Goal: Task Accomplishment & Management: Complete application form

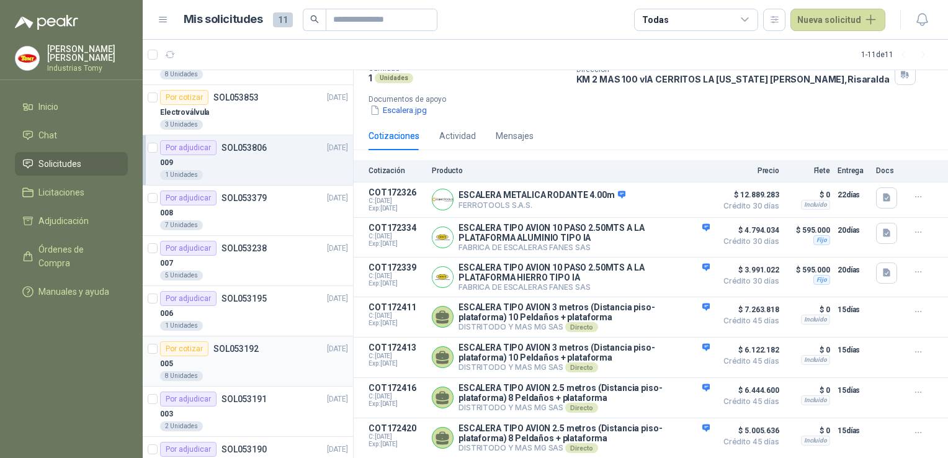
scroll to position [62, 0]
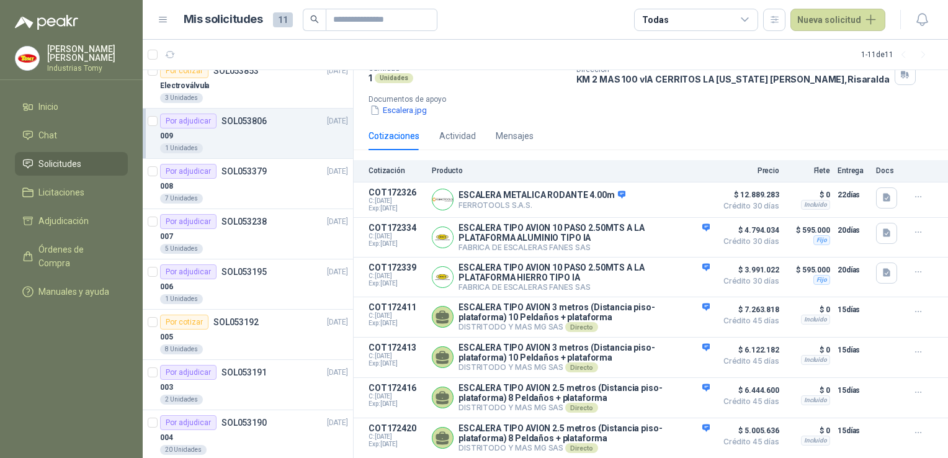
click at [162, 14] on div "Mis solicitudes 11 Todas Nueva solicitud" at bounding box center [521, 20] width 727 height 22
click at [164, 16] on icon at bounding box center [163, 19] width 11 height 11
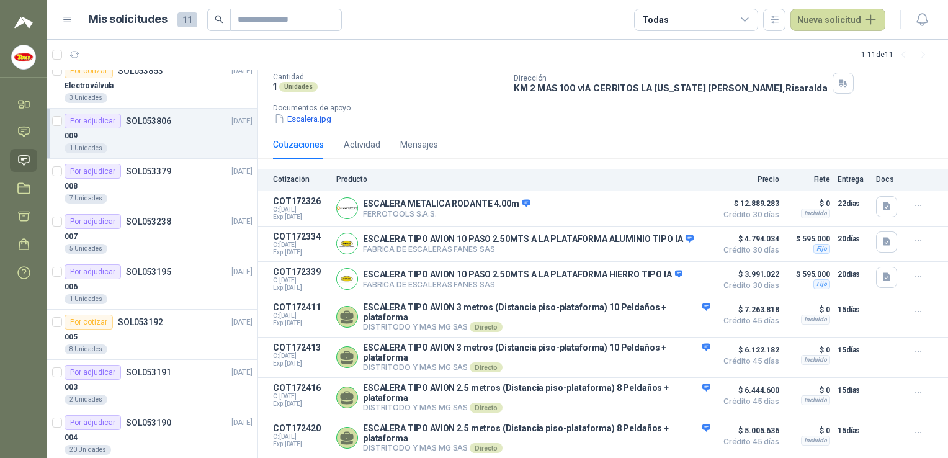
click at [74, 17] on div "Mis solicitudes 11 Todas Nueva solicitud" at bounding box center [473, 20] width 823 height 22
click at [69, 21] on icon at bounding box center [67, 19] width 11 height 11
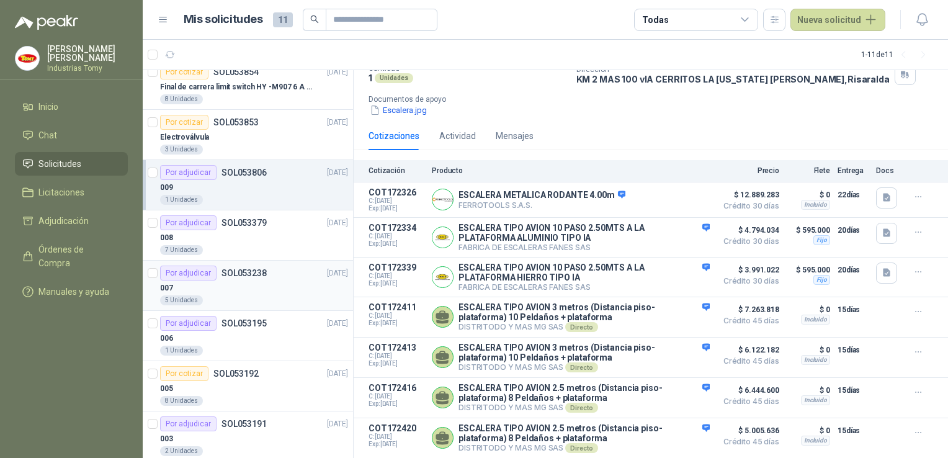
scroll to position [0, 0]
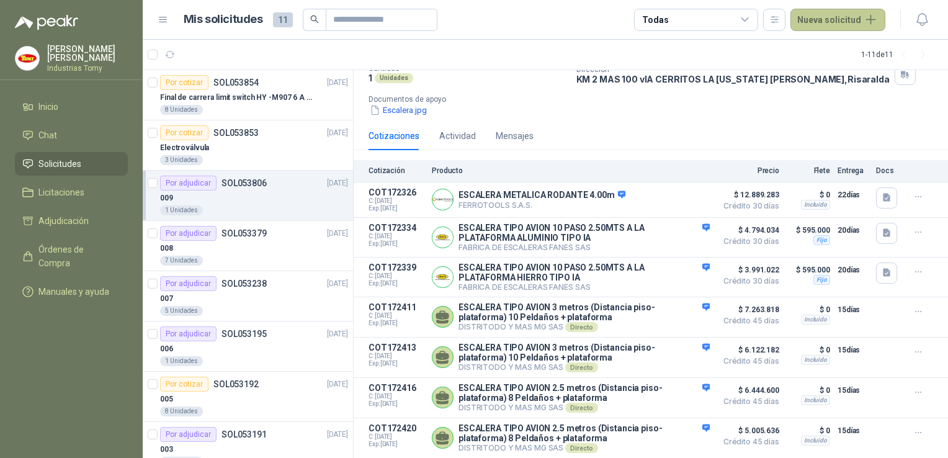
click at [851, 25] on button "Nueva solicitud" at bounding box center [837, 20] width 95 height 22
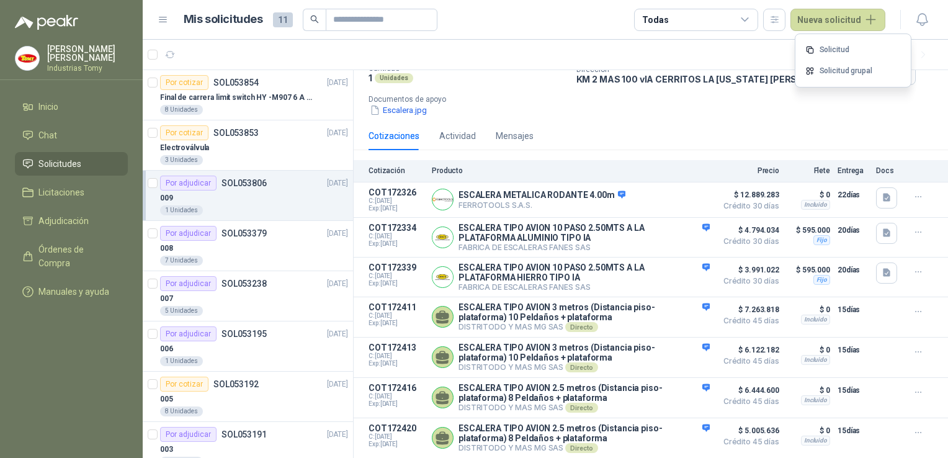
click at [831, 45] on link "Solicitud" at bounding box center [852, 50] width 105 height 22
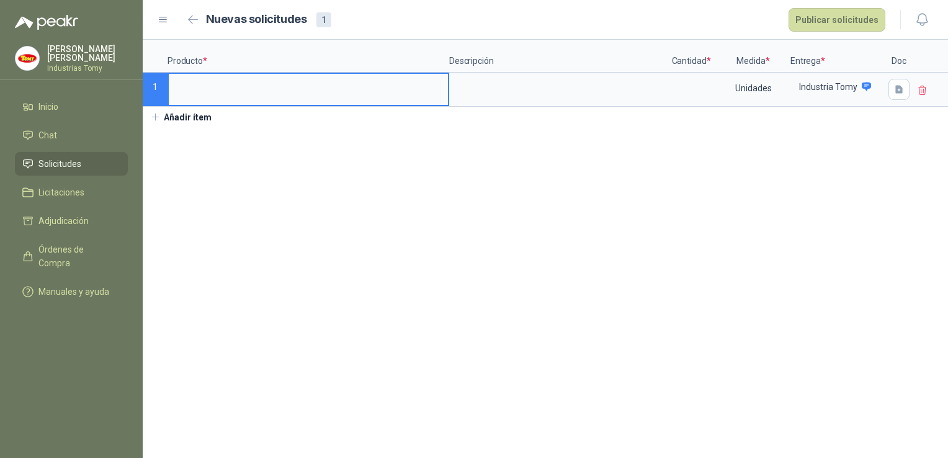
click at [895, 206] on section "Producto * Descripción Cantidad * Medida * Entrega * Doc 1 Unidades Industria T…" at bounding box center [545, 249] width 805 height 418
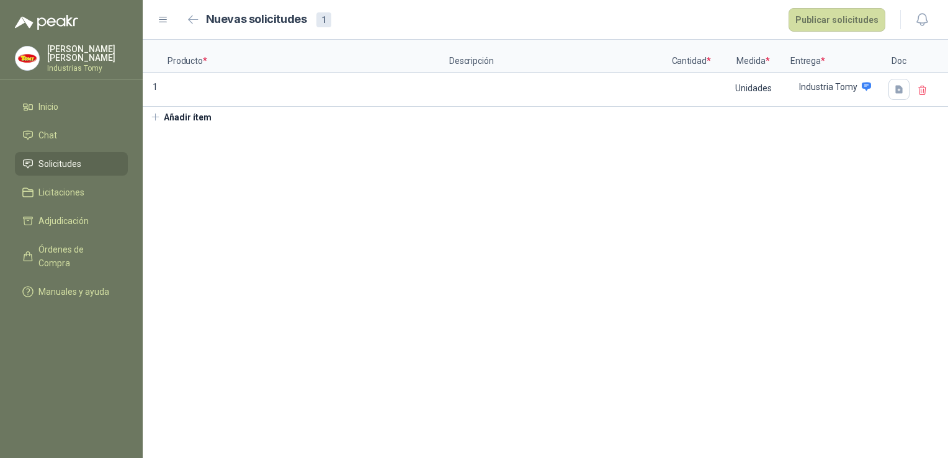
click at [904, 57] on p "Doc" at bounding box center [898, 56] width 31 height 33
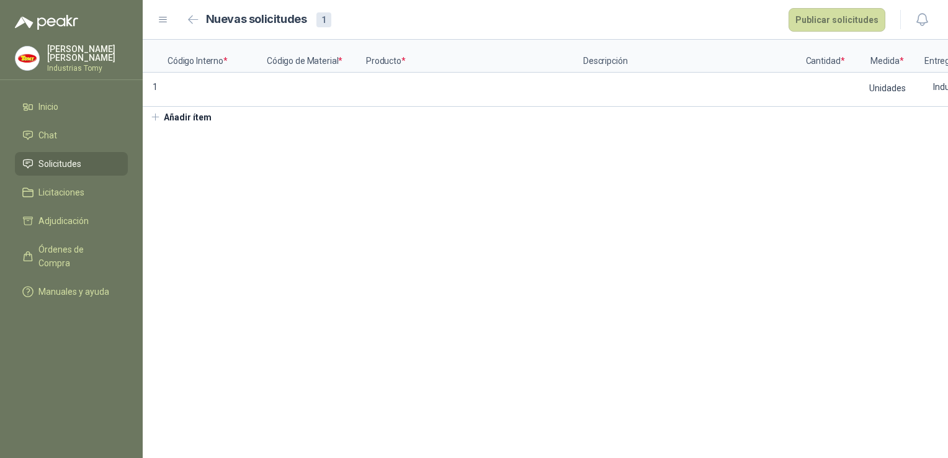
click at [671, 252] on section "Código Interno * Código de Material * Producto * Descripción Cantidad * Medida …" at bounding box center [545, 249] width 805 height 418
click at [275, 255] on section "Código Interno * Código de Material * Producto * Descripción Cantidad * Medida …" at bounding box center [545, 249] width 805 height 418
click at [831, 17] on button "Publicar solicitudes" at bounding box center [836, 20] width 97 height 24
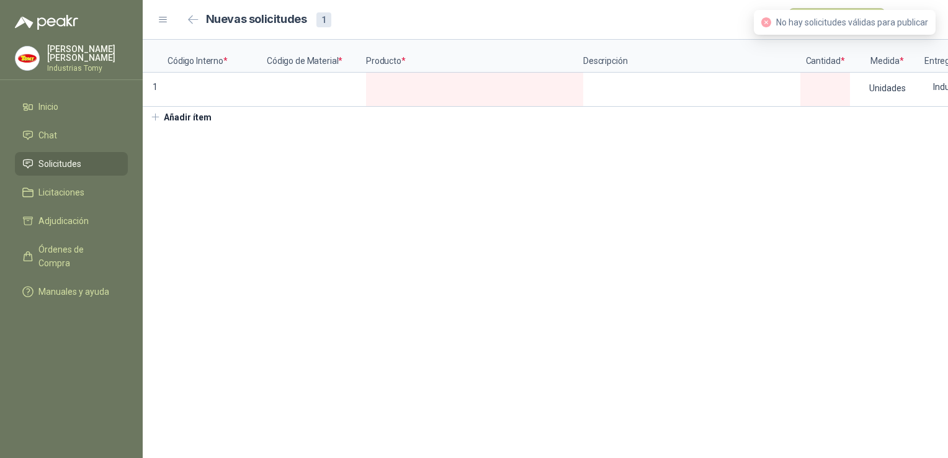
drag, startPoint x: 287, startPoint y: 200, endPoint x: 199, endPoint y: 120, distance: 119.0
click at [280, 195] on section "Código Interno * Código de Material * Producto * Descripción Cantidad * Medida …" at bounding box center [545, 249] width 805 height 418
click at [198, 19] on button "button" at bounding box center [194, 20] width 20 height 20
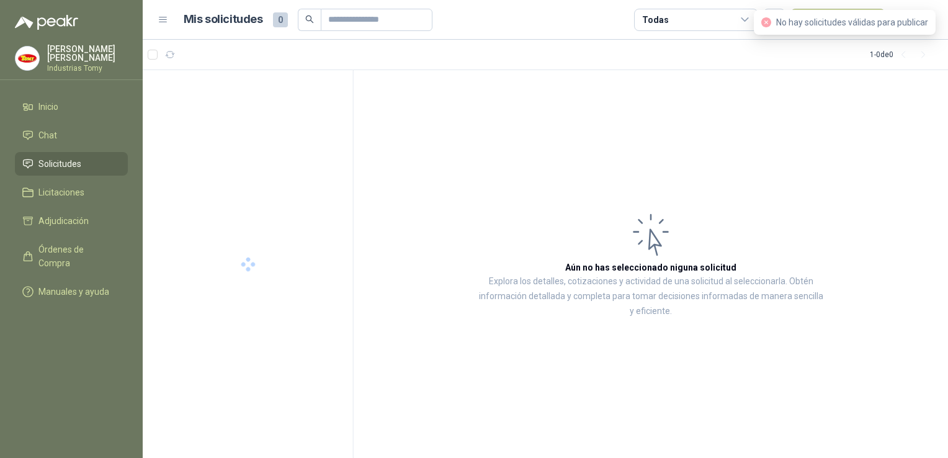
click at [855, 94] on article "Aún no has seleccionado niguna solicitud Explora los detalles, cotizaciones y a…" at bounding box center [650, 264] width 594 height 388
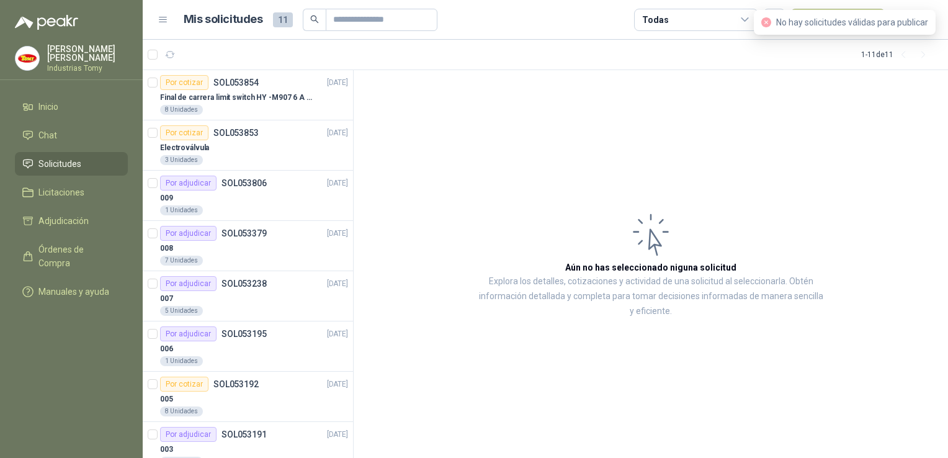
drag, startPoint x: 764, startPoint y: 22, endPoint x: 767, endPoint y: 40, distance: 18.2
click at [764, 23] on icon "close-circle" at bounding box center [766, 22] width 10 height 10
click at [778, 141] on article "Aún no has seleccionado niguna solicitud Explora los detalles, cotizaciones y a…" at bounding box center [650, 264] width 594 height 388
click at [936, 120] on article "Aún no has seleccionado niguna solicitud Explora los detalles, cotizaciones y a…" at bounding box center [650, 264] width 594 height 388
click at [776, 172] on article "Aún no has seleccionado niguna solicitud Explora los detalles, cotizaciones y a…" at bounding box center [650, 264] width 594 height 388
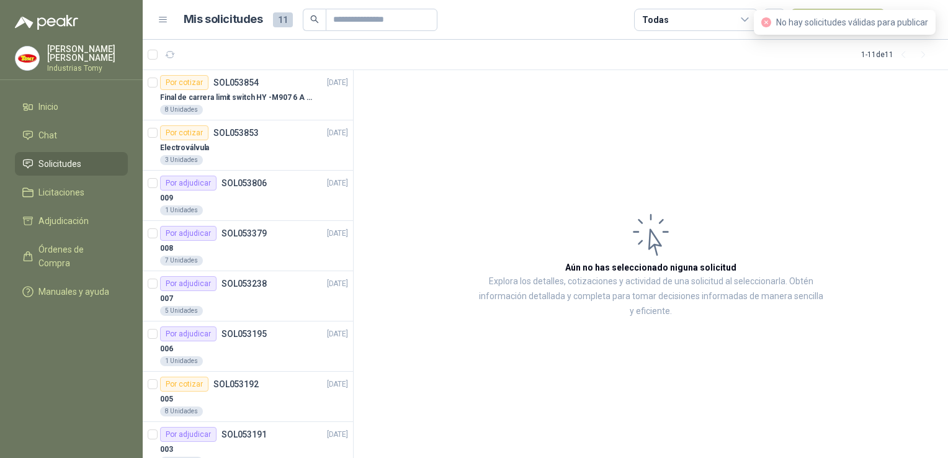
click at [776, 172] on article "Aún no has seleccionado niguna solicitud Explora los detalles, cotizaciones y a…" at bounding box center [650, 264] width 594 height 388
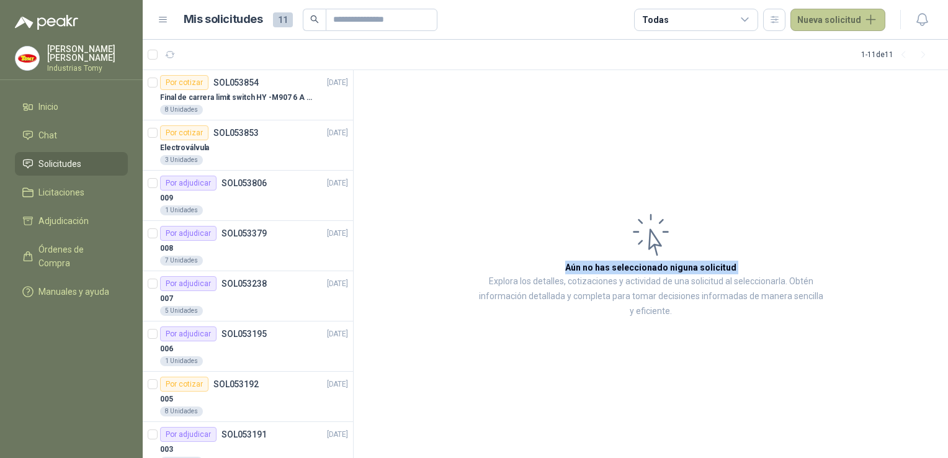
click at [827, 30] on button "Nueva solicitud" at bounding box center [837, 20] width 95 height 22
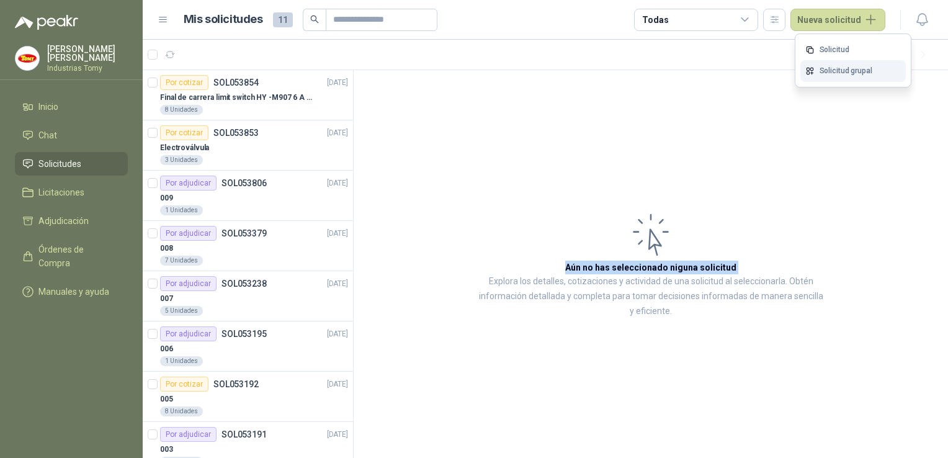
click at [835, 78] on link "Solicitud grupal" at bounding box center [852, 71] width 105 height 22
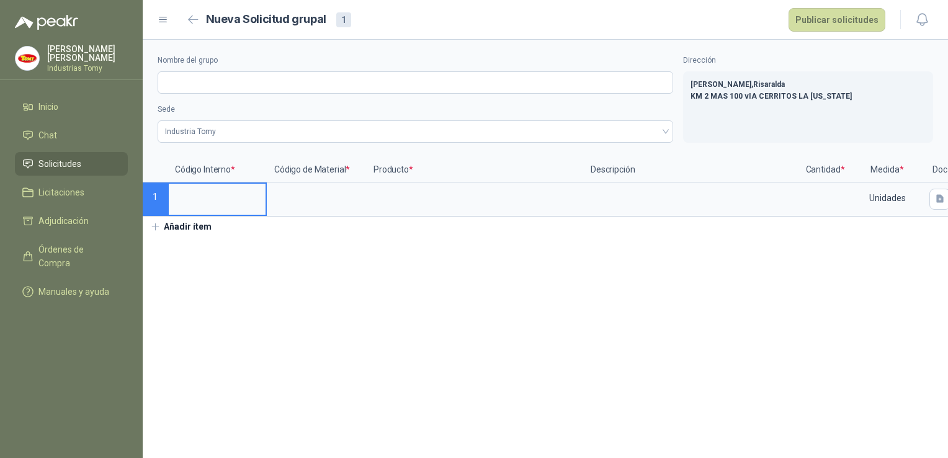
click at [155, 231] on icon "button" at bounding box center [155, 226] width 11 height 11
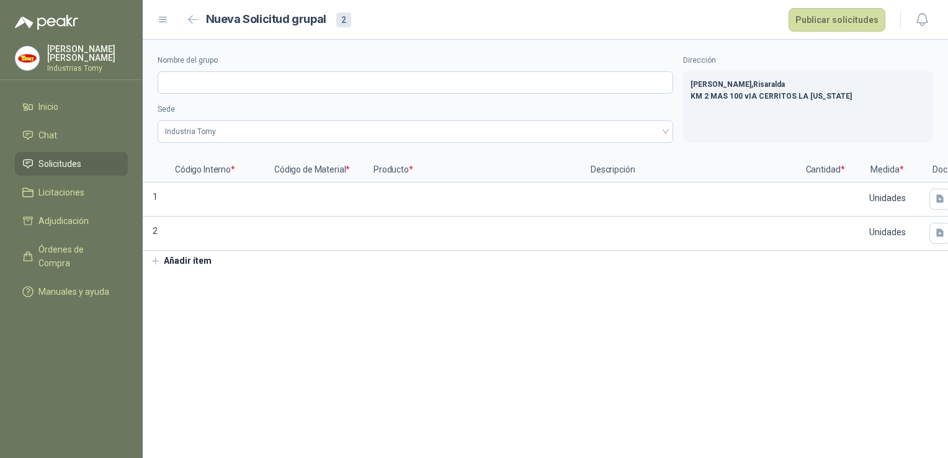
click at [155, 231] on p "2" at bounding box center [155, 233] width 25 height 34
click at [155, 230] on p "2" at bounding box center [155, 233] width 25 height 34
drag, startPoint x: 155, startPoint y: 230, endPoint x: 162, endPoint y: 267, distance: 37.8
click at [162, 267] on button "Añadir ítem" at bounding box center [181, 261] width 76 height 21
click at [156, 301] on icon "button" at bounding box center [155, 295] width 11 height 11
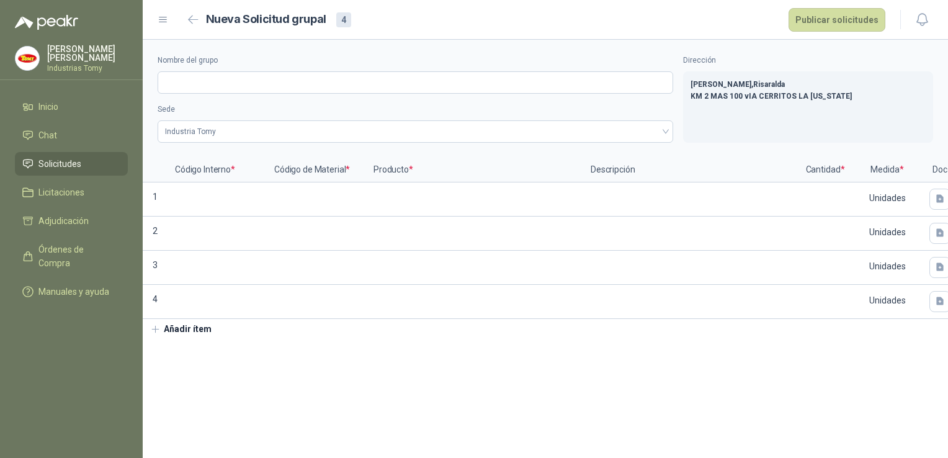
click at [156, 301] on p "4" at bounding box center [155, 302] width 25 height 34
